Goal: Browse casually

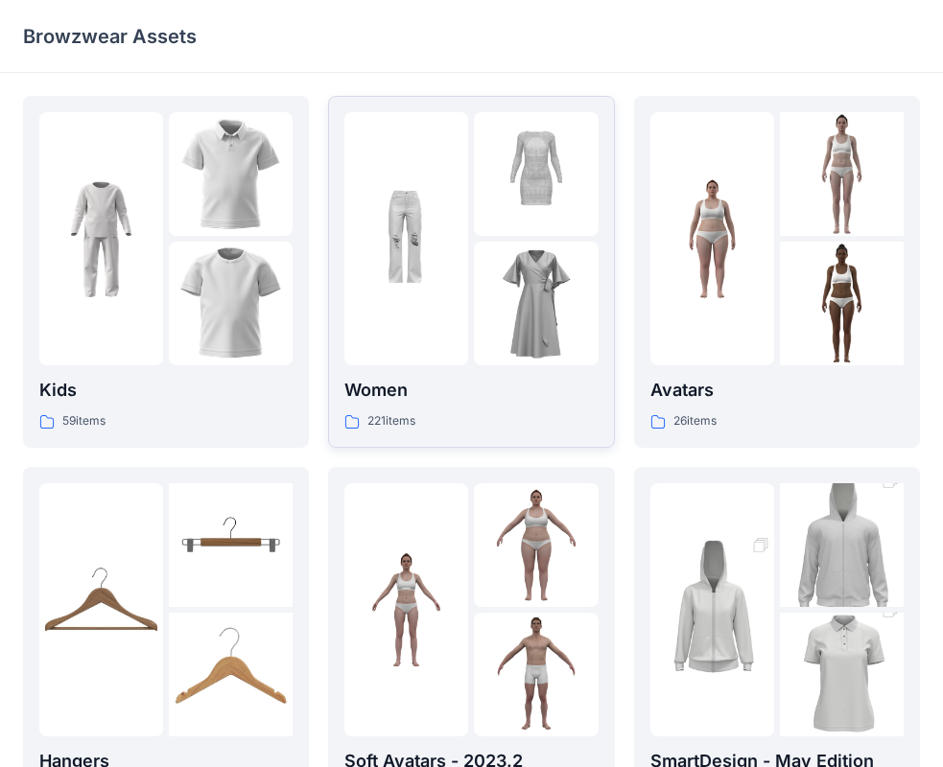
click at [374, 388] on p "Women" at bounding box center [470, 390] width 253 height 27
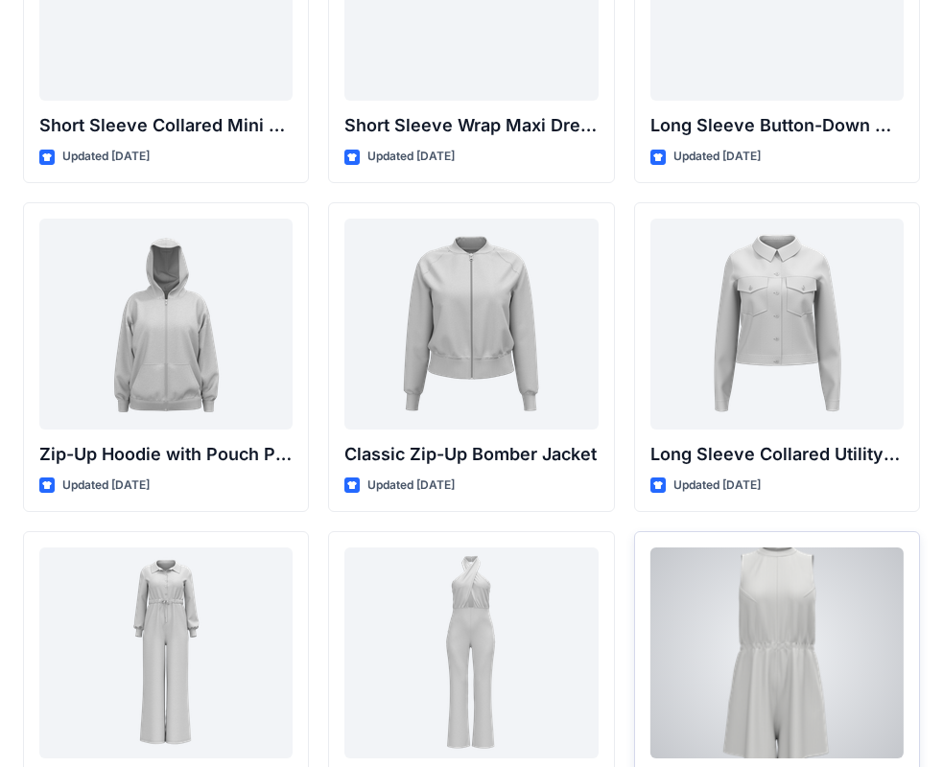
scroll to position [3220, 0]
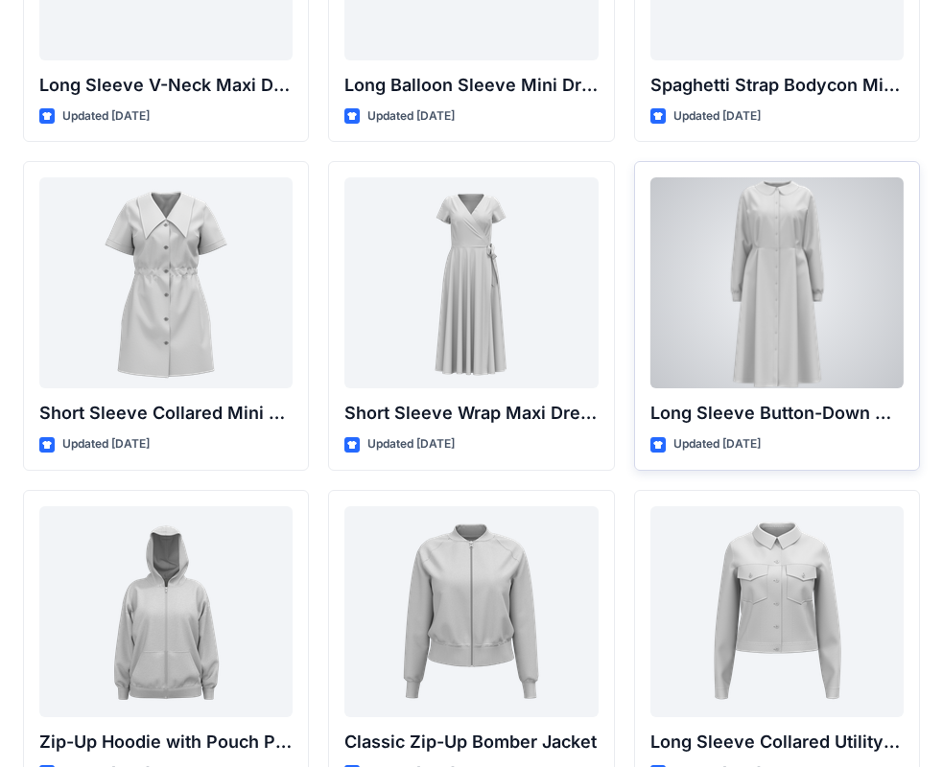
click at [798, 322] on div at bounding box center [776, 282] width 253 height 211
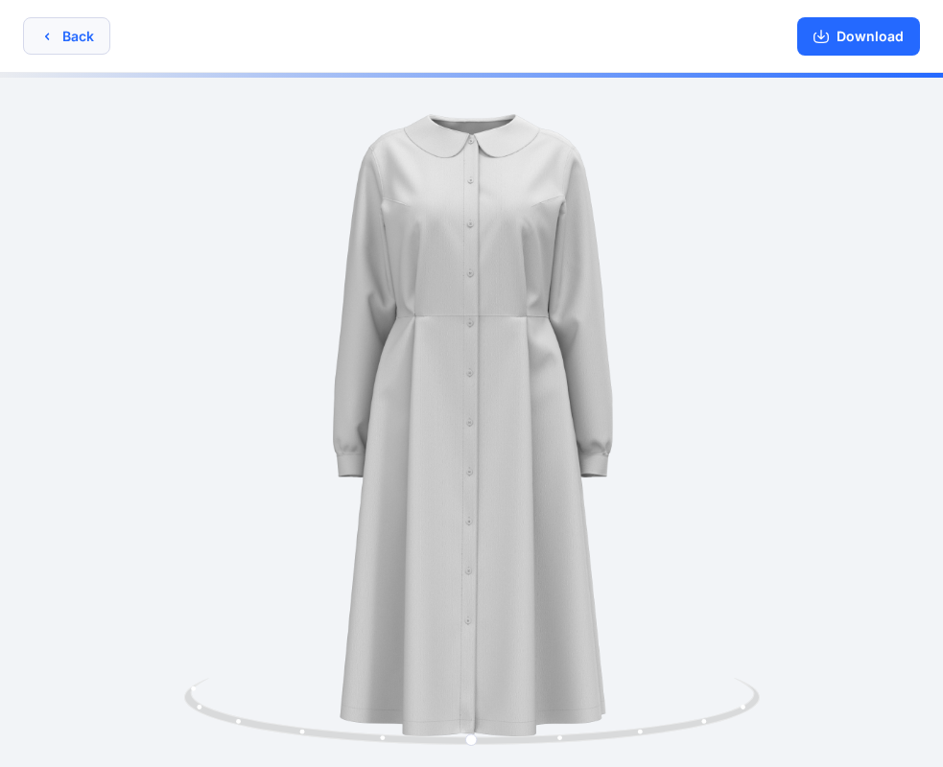
click at [56, 45] on button "Back" at bounding box center [66, 35] width 87 height 37
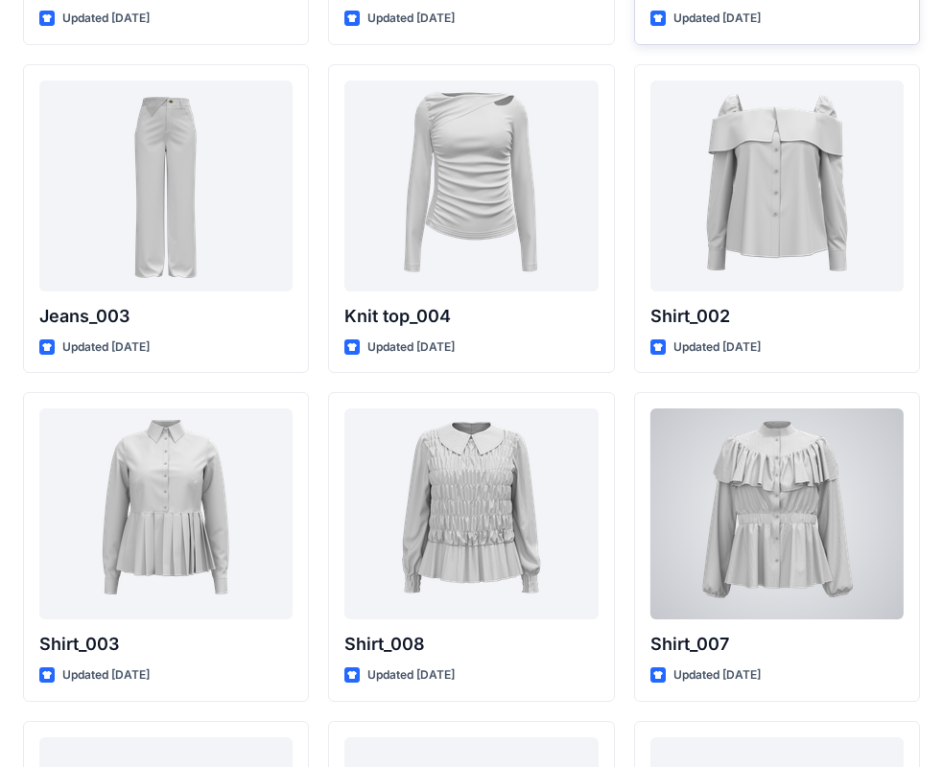
scroll to position [8533, 0]
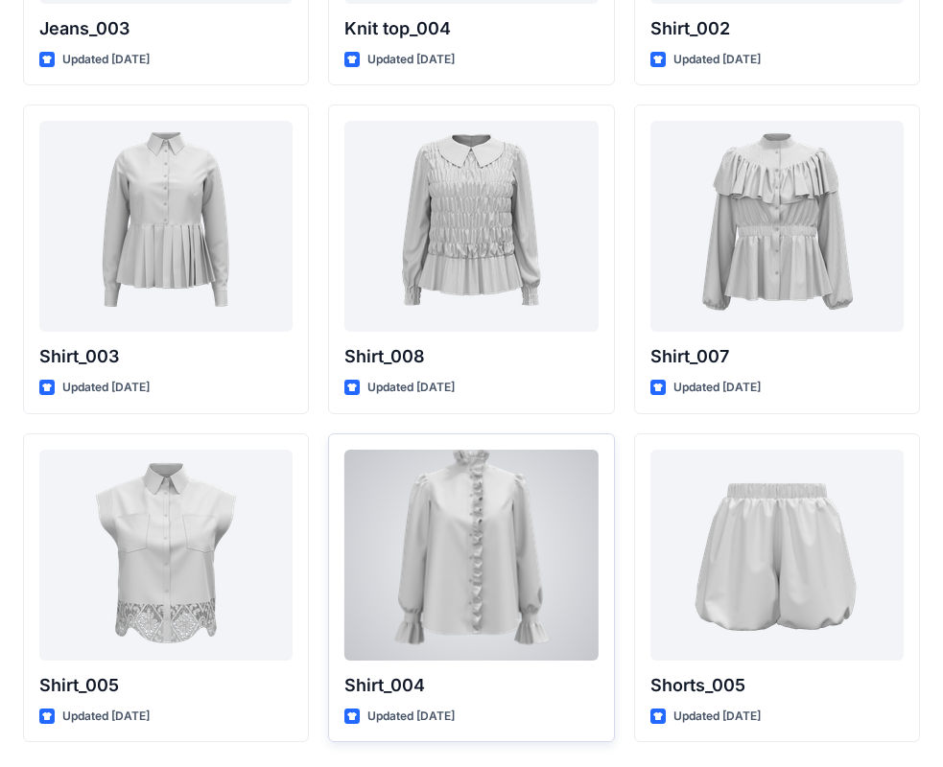
click at [510, 518] on div at bounding box center [470, 555] width 253 height 211
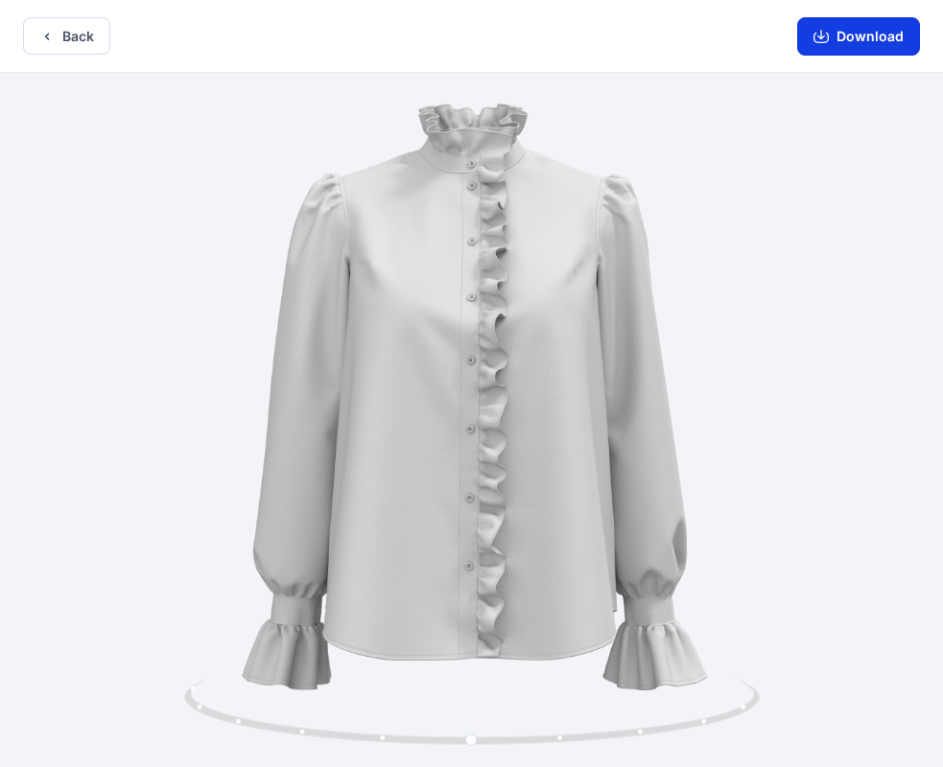
click at [828, 30] on icon "button" at bounding box center [820, 36] width 15 height 15
click at [853, 38] on button "Download" at bounding box center [858, 36] width 123 height 38
click at [59, 45] on button "Back" at bounding box center [66, 35] width 87 height 37
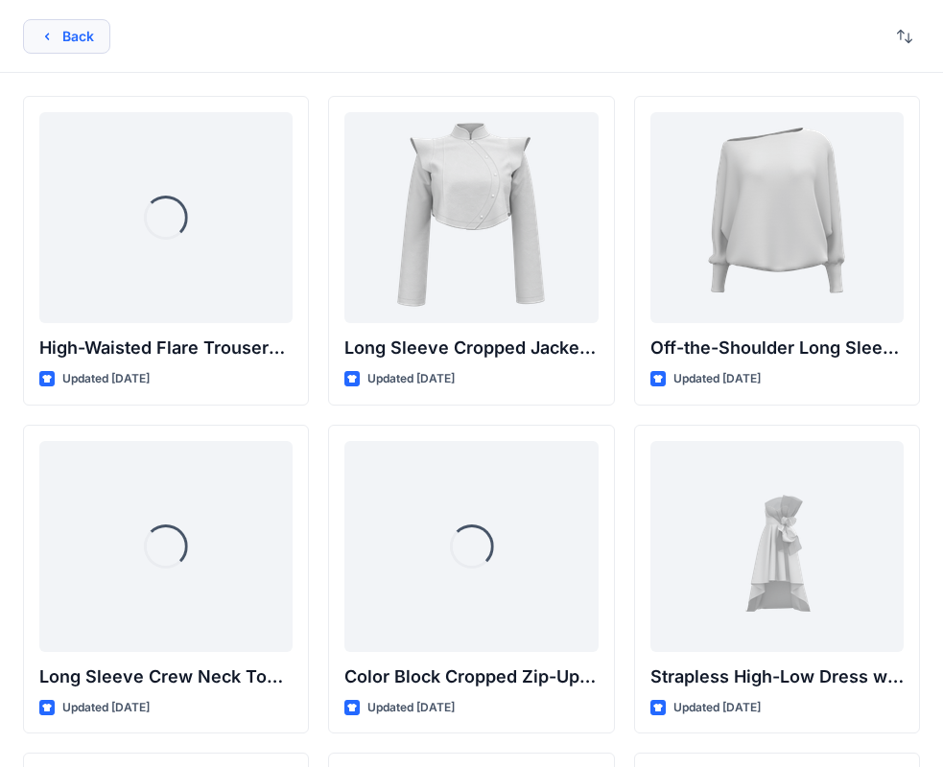
click at [46, 29] on icon "button" at bounding box center [46, 36] width 15 height 15
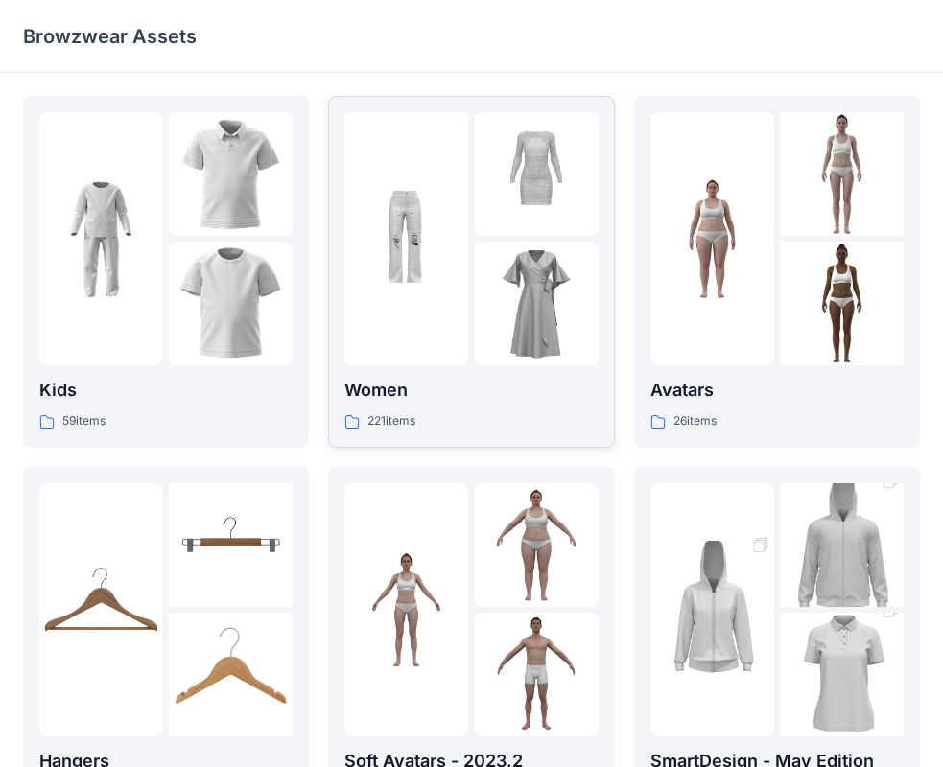
click at [376, 394] on p "Women" at bounding box center [470, 390] width 253 height 27
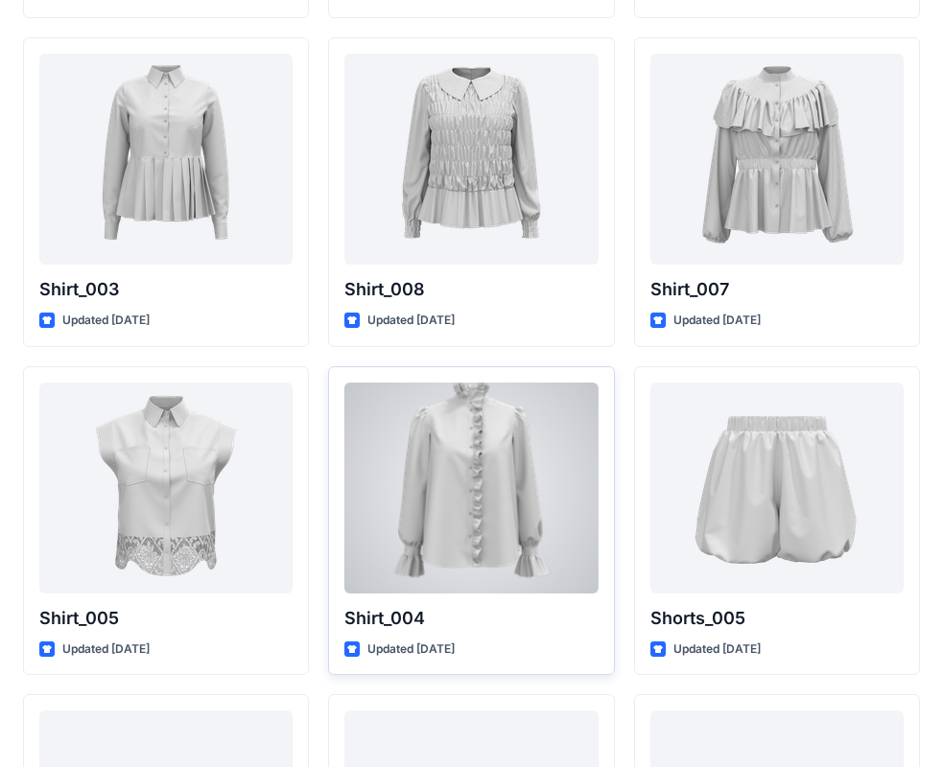
scroll to position [8504, 0]
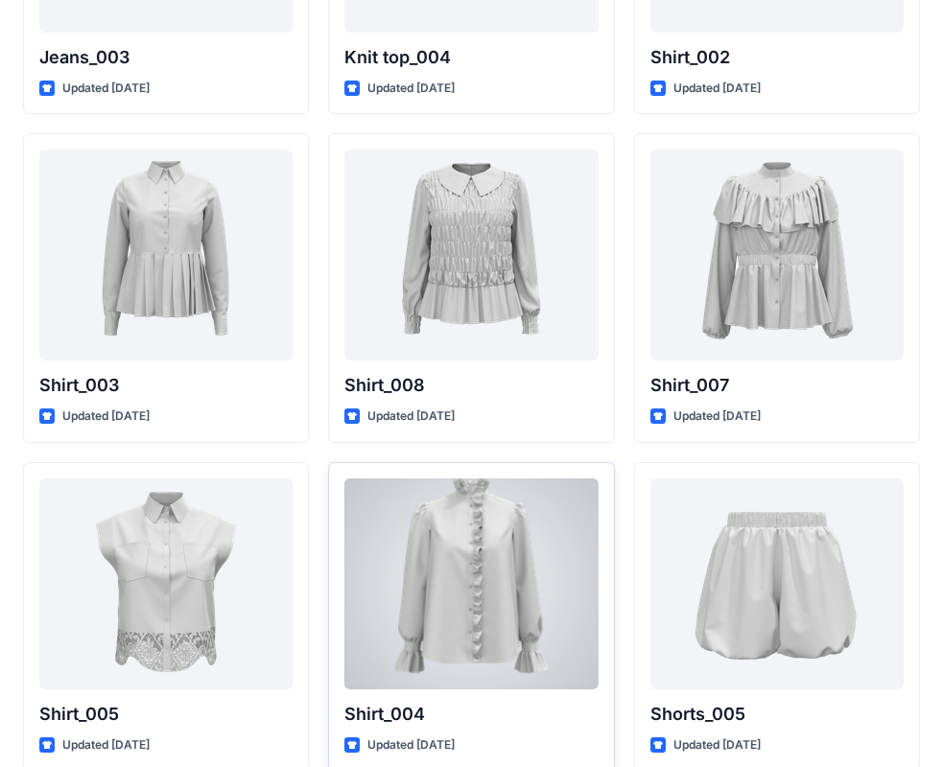
click at [473, 567] on div at bounding box center [470, 584] width 253 height 211
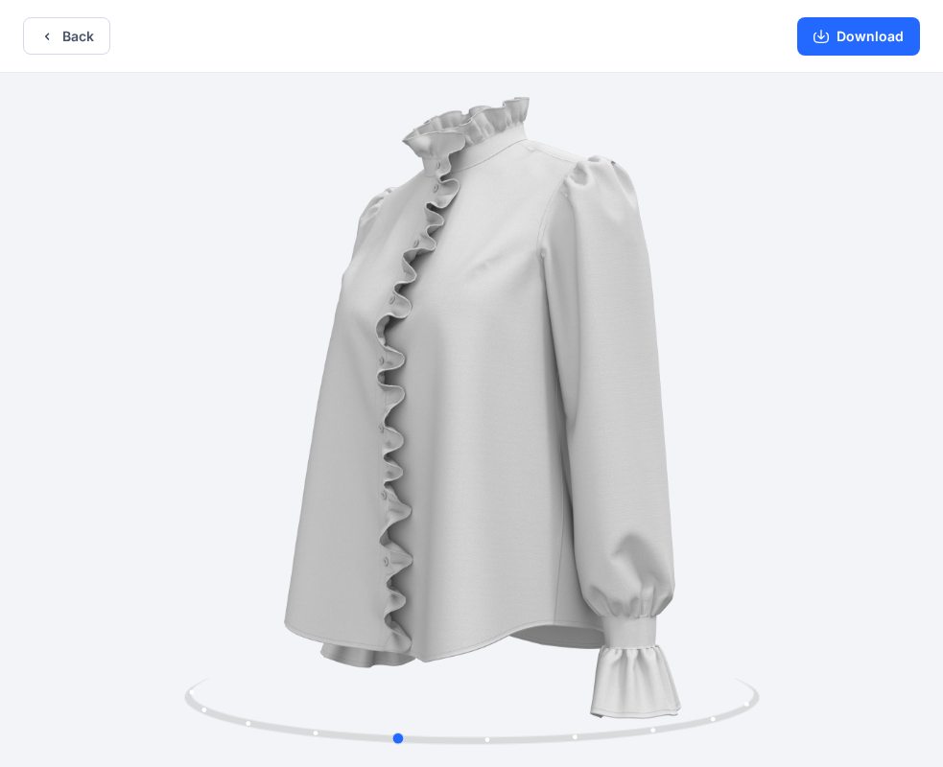
drag, startPoint x: 474, startPoint y: 746, endPoint x: 398, endPoint y: 640, distance: 130.7
click at [398, 640] on div at bounding box center [471, 422] width 943 height 698
